Goal: Transaction & Acquisition: Subscribe to service/newsletter

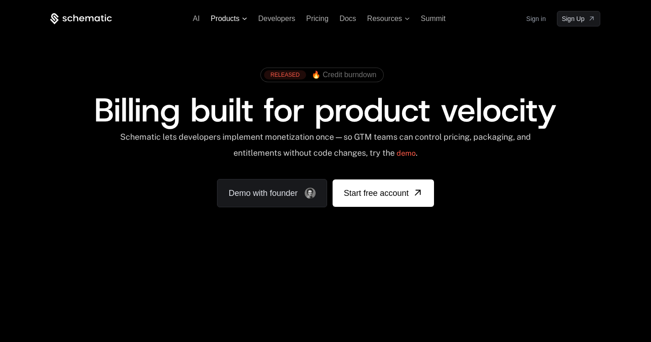
click at [233, 17] on span "Products" at bounding box center [225, 19] width 29 height 8
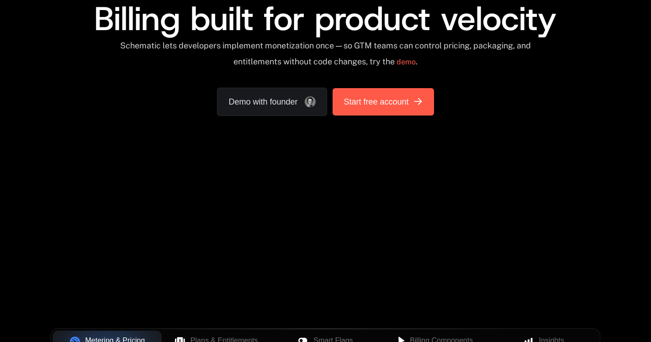
click at [376, 105] on span "Start free account" at bounding box center [376, 101] width 65 height 13
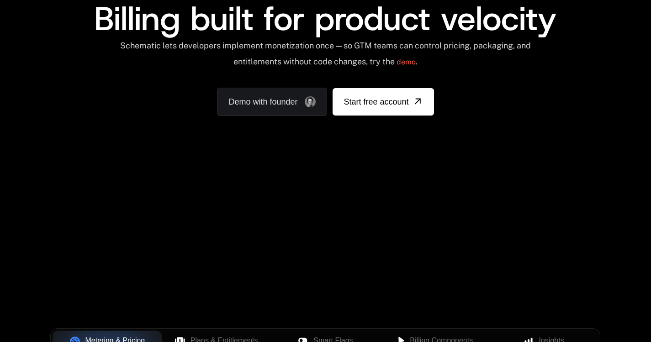
scroll to position [0, 0]
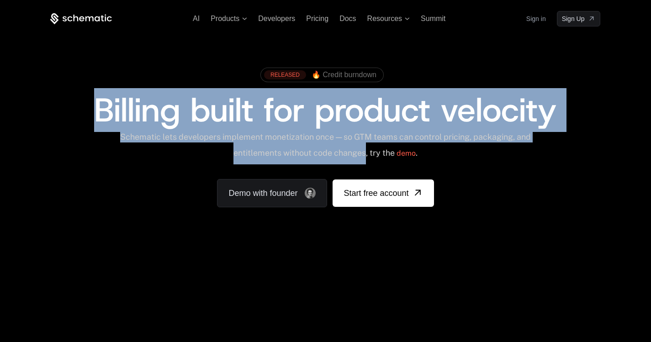
drag, startPoint x: 91, startPoint y: 101, endPoint x: 375, endPoint y: 155, distance: 288.7
click at [375, 155] on div "RELEASED 🔥 Credit burndown Billing built for product velocity Schematic lets de…" at bounding box center [325, 135] width 550 height 144
copy div "Billing built for product velocity Schematic lets developers implement monetiza…"
click at [242, 21] on span "Products" at bounding box center [229, 19] width 37 height 8
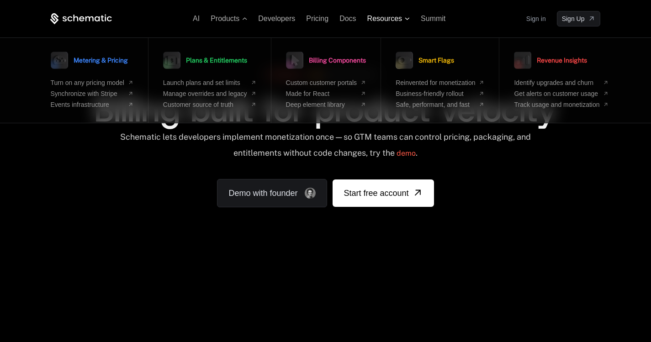
click at [405, 16] on span "Resources" at bounding box center [388, 19] width 42 height 8
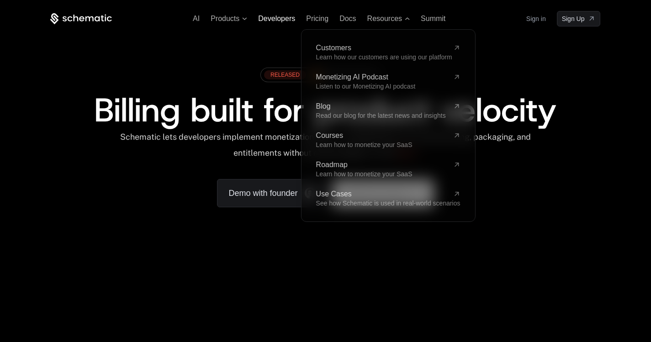
click at [260, 16] on span "Developers" at bounding box center [276, 19] width 37 height 8
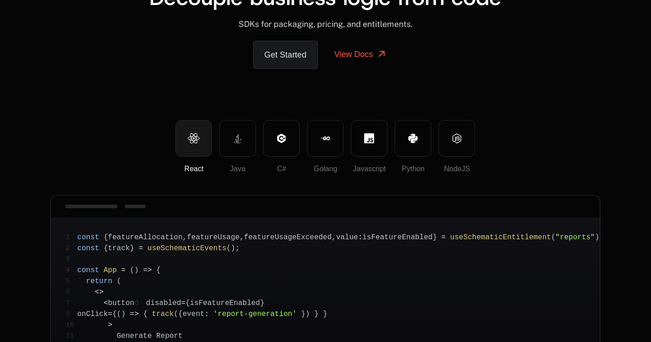
scroll to position [91, 0]
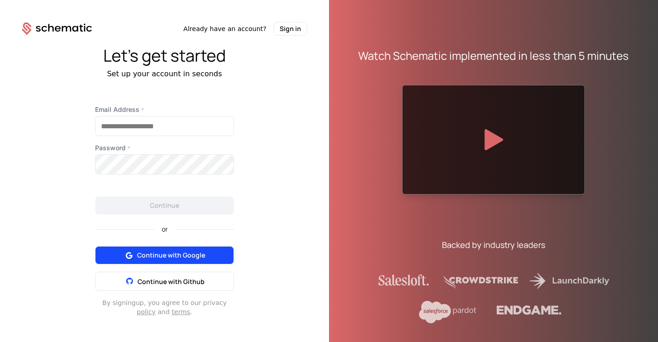
click at [170, 259] on span "Continue with Google" at bounding box center [171, 255] width 68 height 9
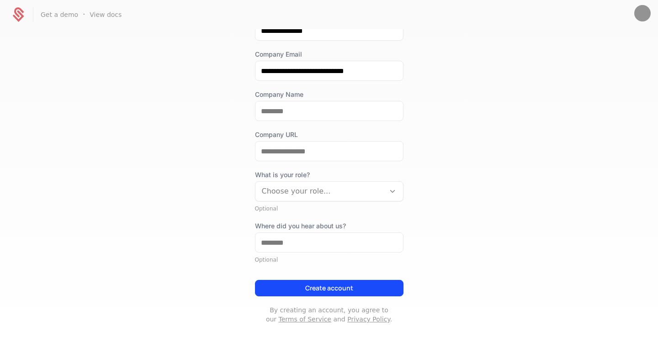
scroll to position [91, 0]
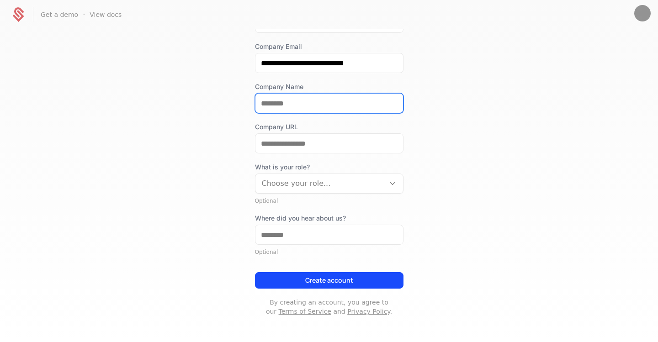
click at [326, 104] on input "Company Name" at bounding box center [329, 103] width 148 height 19
click at [326, 184] on div "What is your role? Choose your role..." at bounding box center [329, 178] width 148 height 31
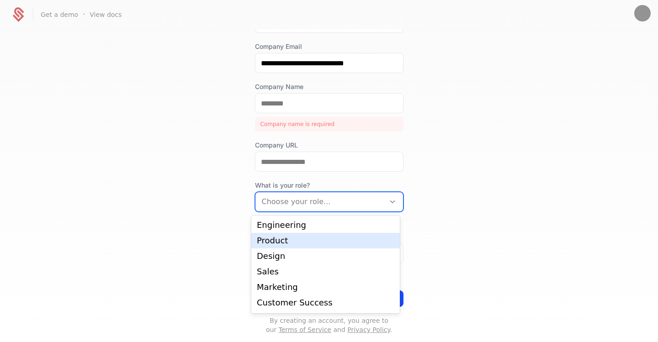
scroll to position [15, 0]
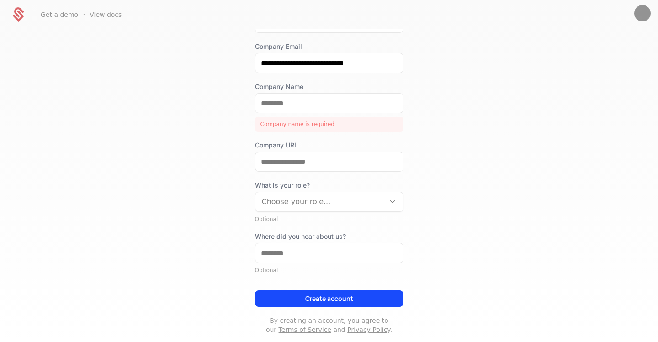
click at [483, 174] on div "**********" at bounding box center [329, 185] width 658 height 312
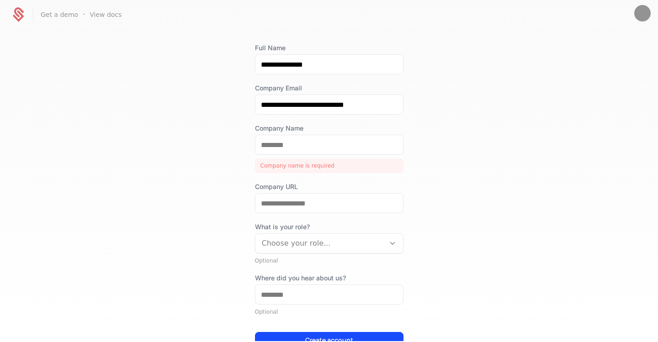
scroll to position [0, 0]
